Goal: Register for event/course

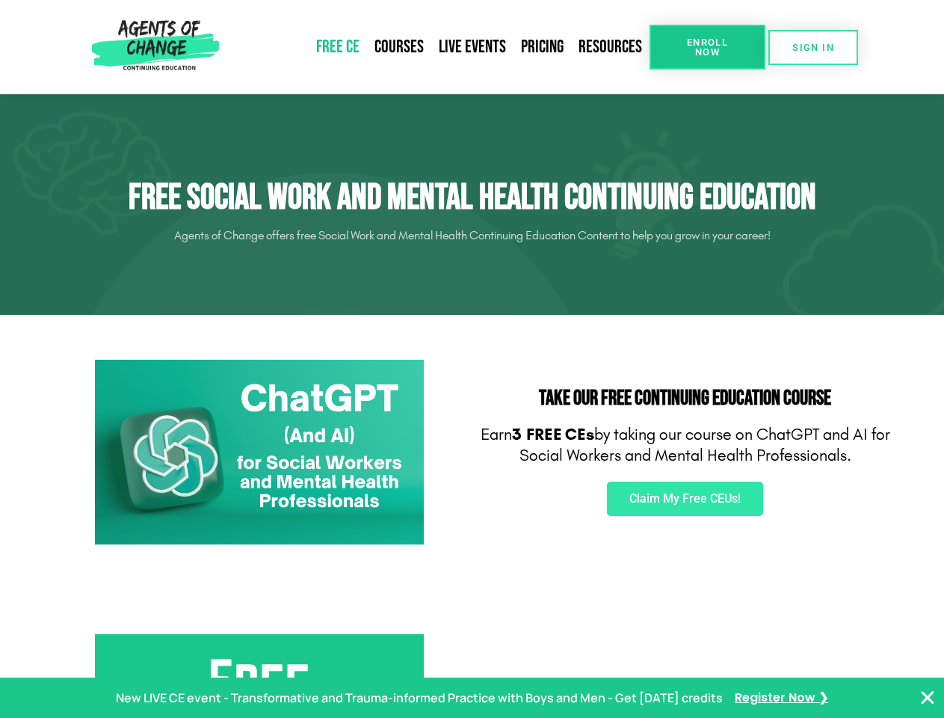
click at [472, 359] on div "Take Our FREE Continuing Education Course Earn 3 FREE CEs by taking our course …" at bounding box center [685, 452] width 426 height 200
click at [611, 47] on link "Resources" at bounding box center [610, 47] width 78 height 34
click at [707, 47] on span "Enroll Now" at bounding box center [707, 46] width 68 height 19
click at [813, 47] on span "SIGN IN" at bounding box center [813, 48] width 42 height 10
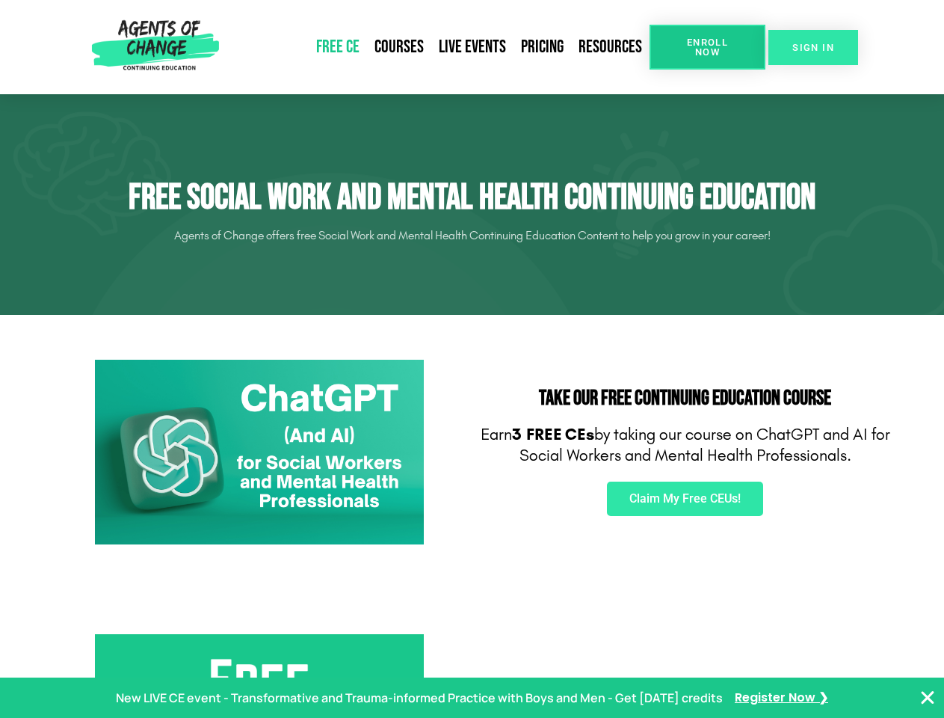
click at [813, 47] on span "SIGN IN" at bounding box center [813, 48] width 42 height 10
click at [685, 499] on span "Claim My Free CEUs!" at bounding box center [684, 499] width 111 height 12
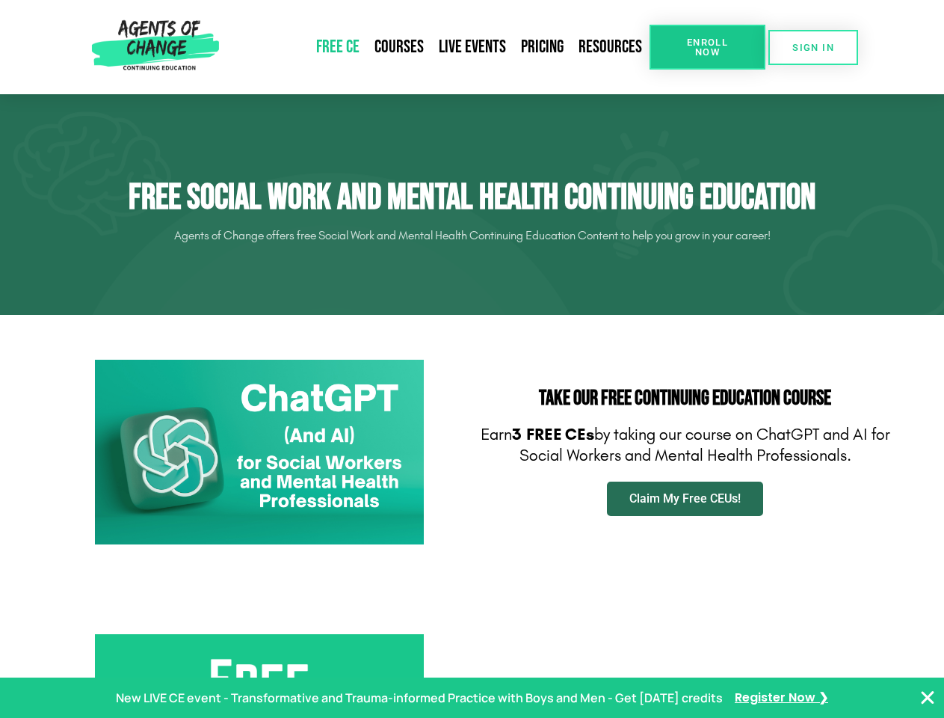
click at [685, 499] on span "Claim My Free CEUs!" at bounding box center [684, 499] width 111 height 12
click at [472, 697] on p "New LIVE CE event - Transformative and Trauma-informed Practice with Boys and M…" at bounding box center [419, 698] width 607 height 22
click at [928, 697] on icon "Close Banner" at bounding box center [928, 697] width 18 height 18
